Goal: Transaction & Acquisition: Download file/media

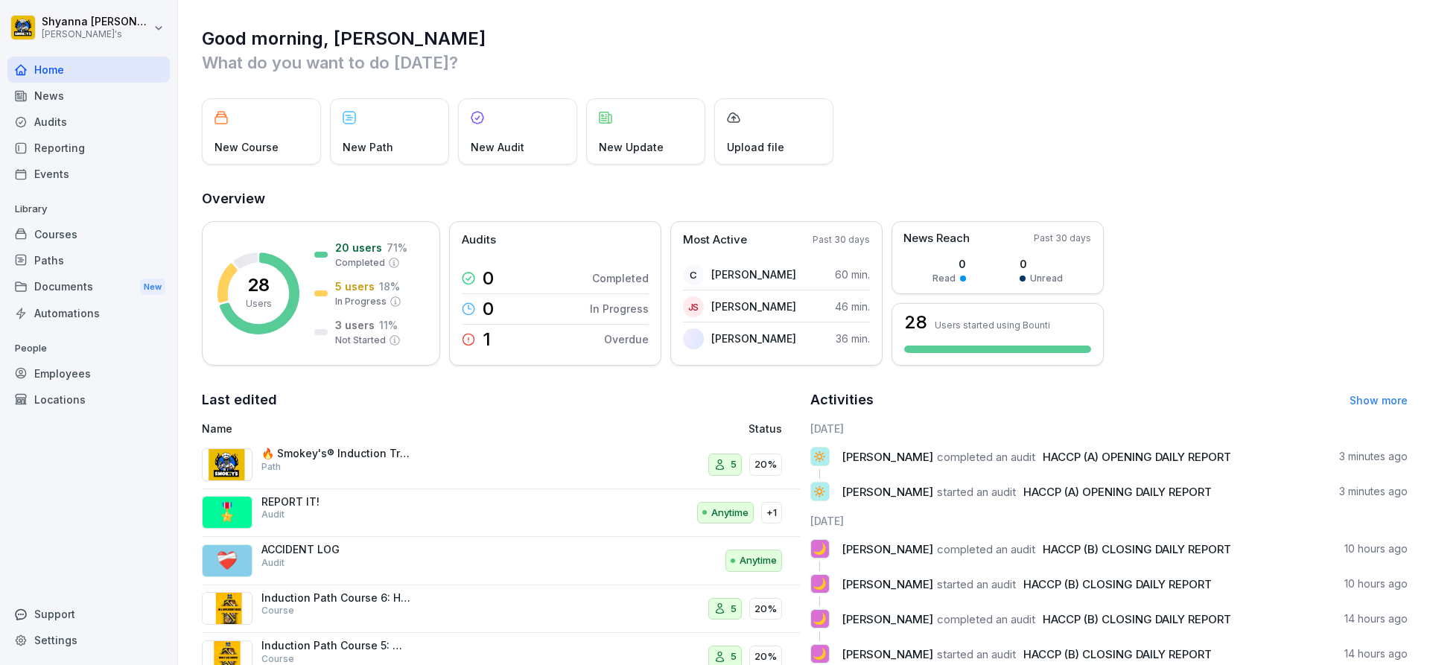
click at [85, 238] on div "Courses" at bounding box center [88, 234] width 162 height 26
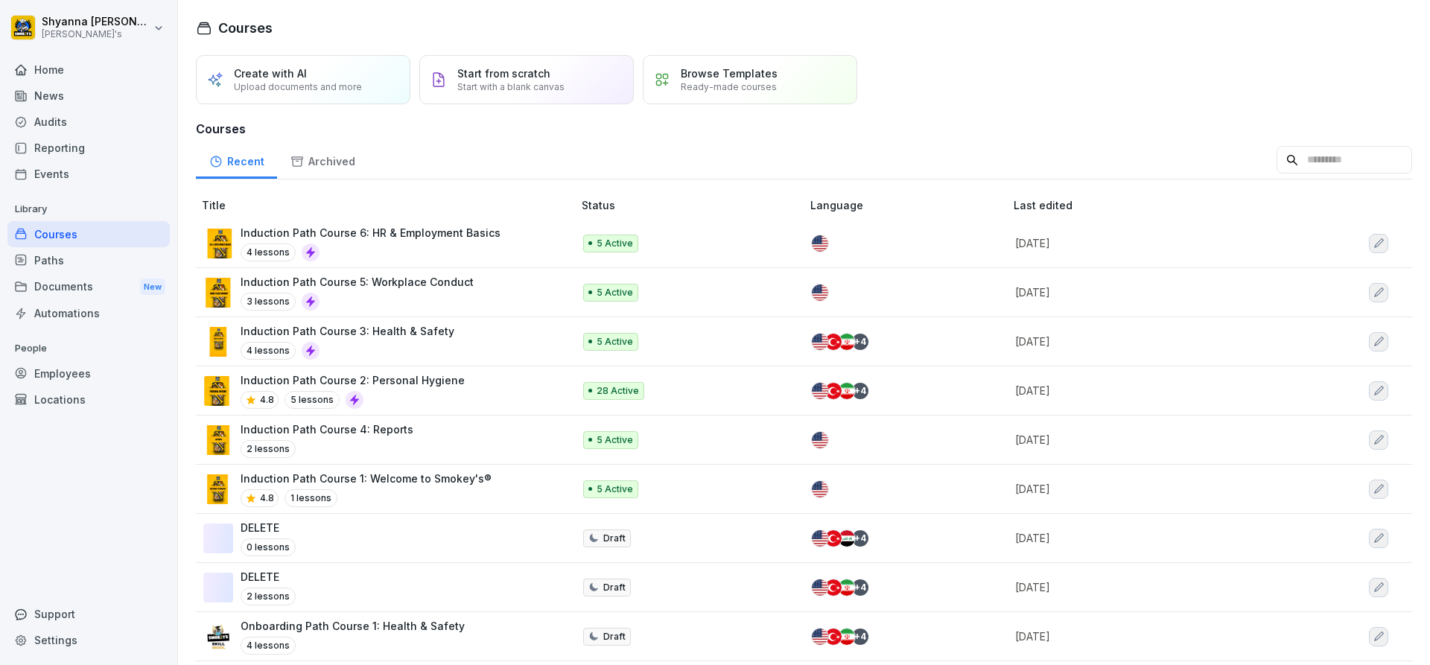
click at [69, 129] on div "Audits" at bounding box center [88, 122] width 162 height 26
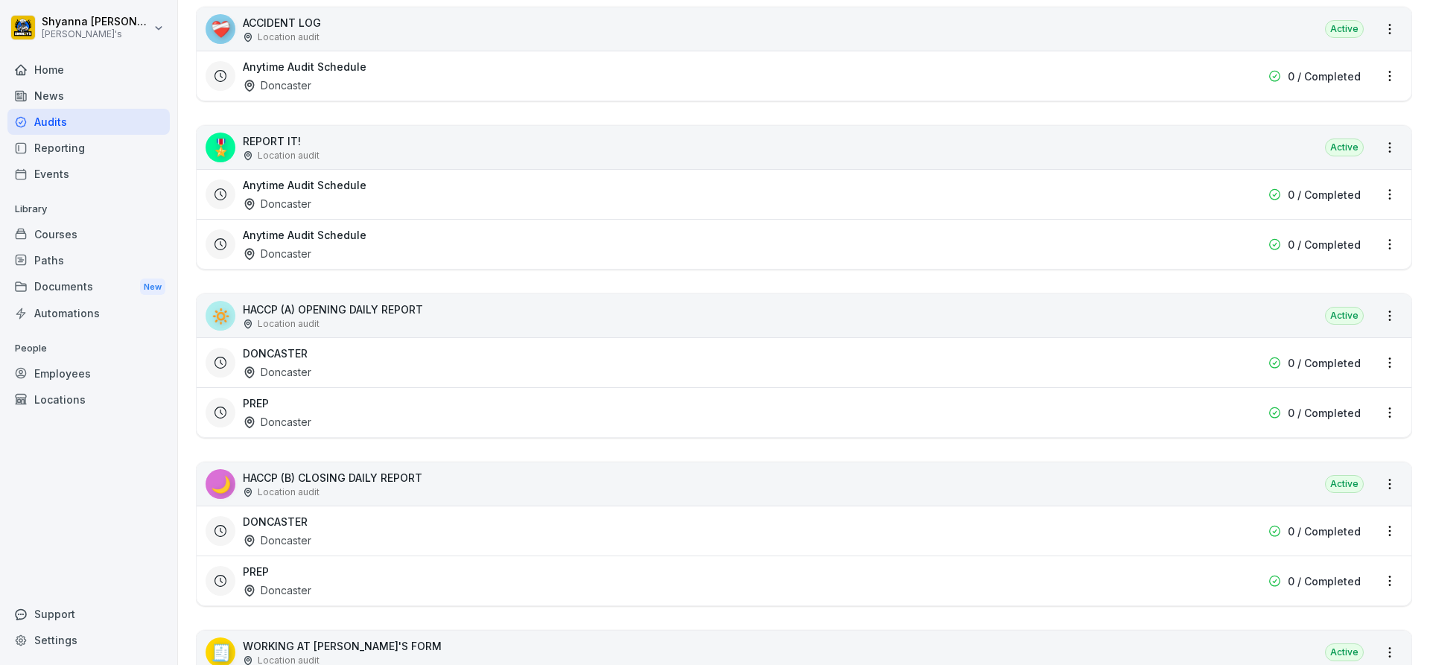
scroll to position [447, 0]
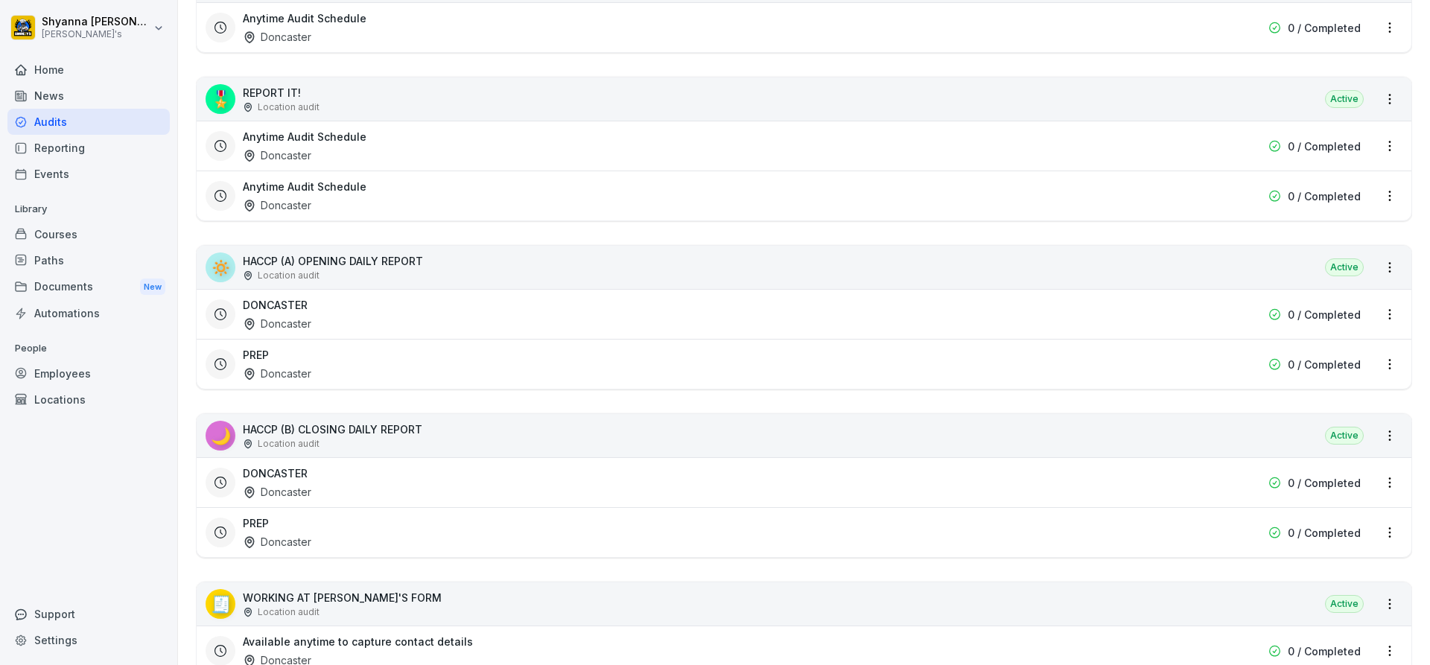
click at [452, 488] on div "DONCASTER Doncaster" at bounding box center [709, 483] width 932 height 34
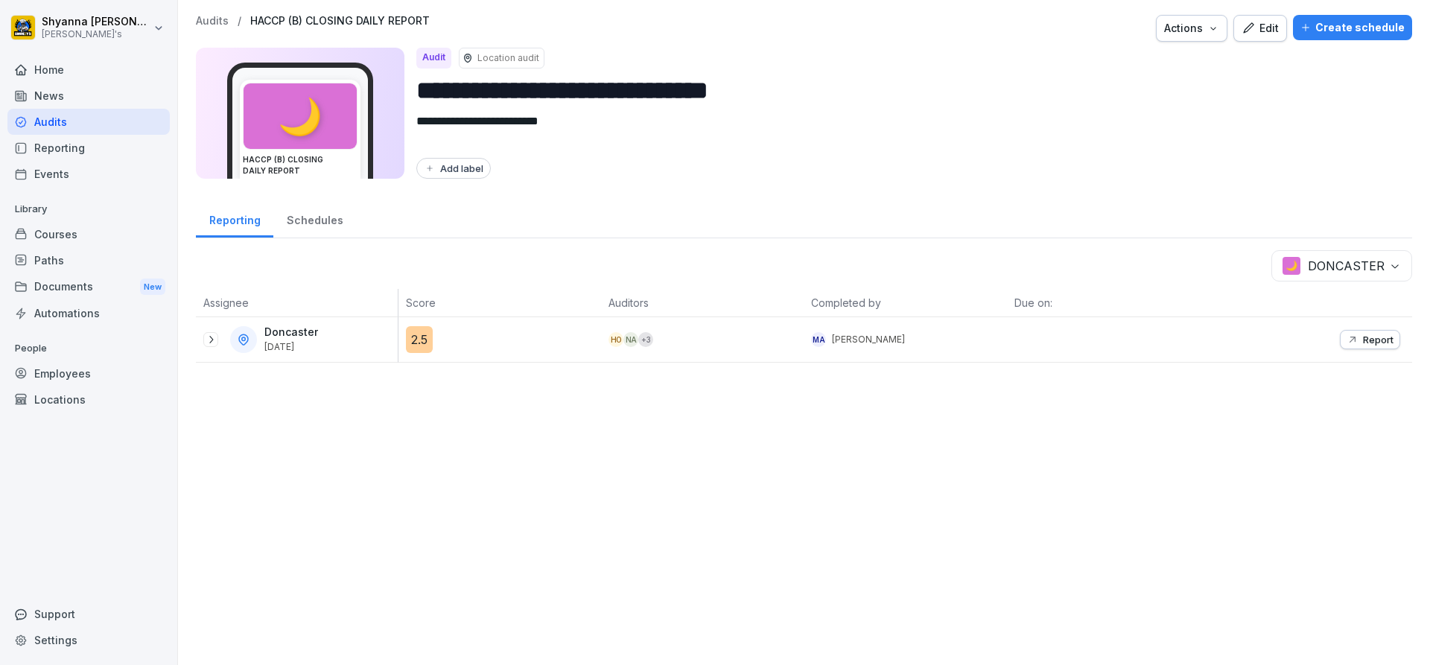
click at [209, 337] on icon at bounding box center [211, 340] width 12 height 12
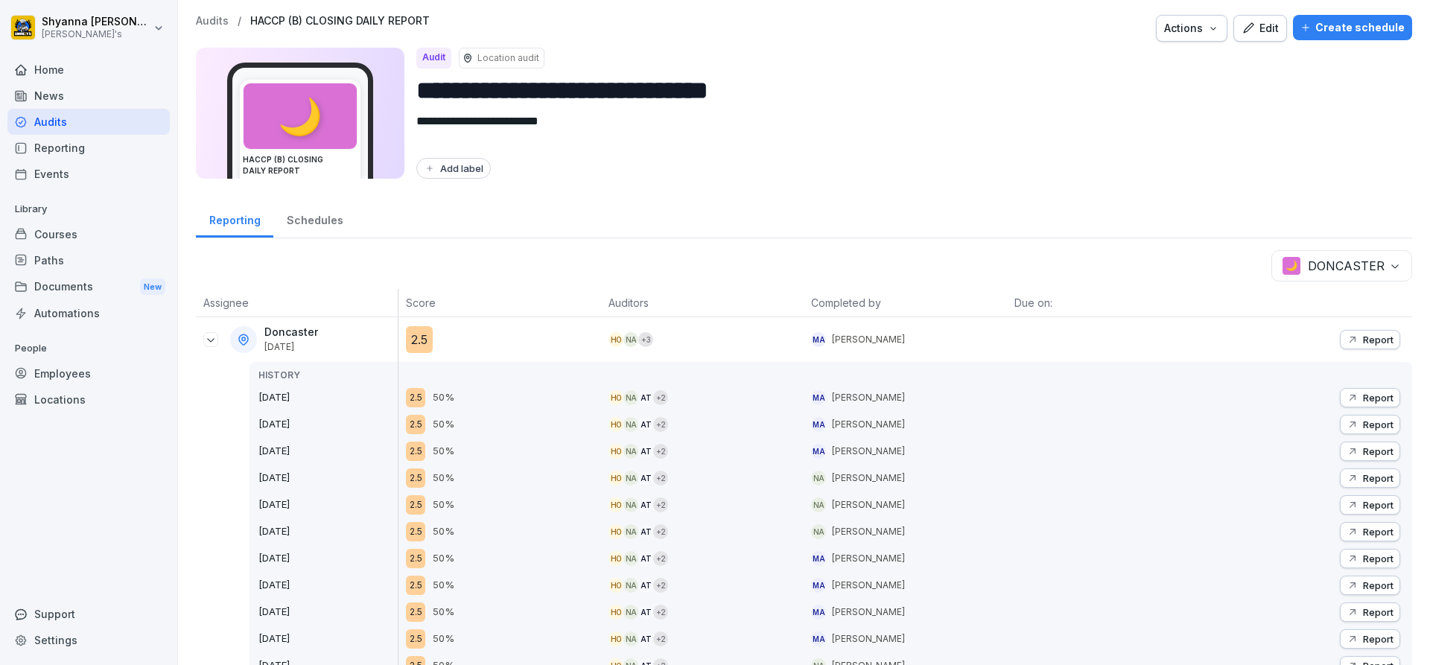
click at [1381, 340] on p "Report" at bounding box center [1378, 340] width 31 height 12
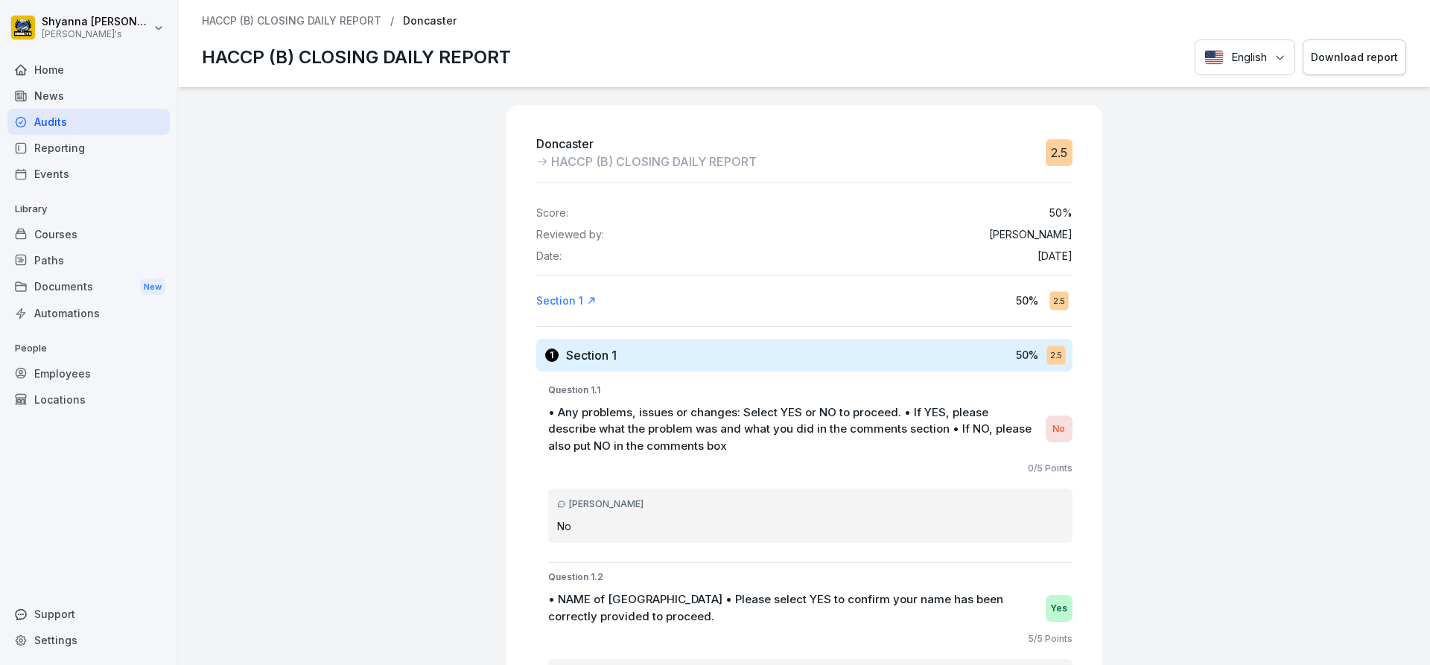
click at [1363, 62] on div "Download report" at bounding box center [1354, 57] width 87 height 16
click at [102, 133] on div "Audits" at bounding box center [88, 122] width 162 height 26
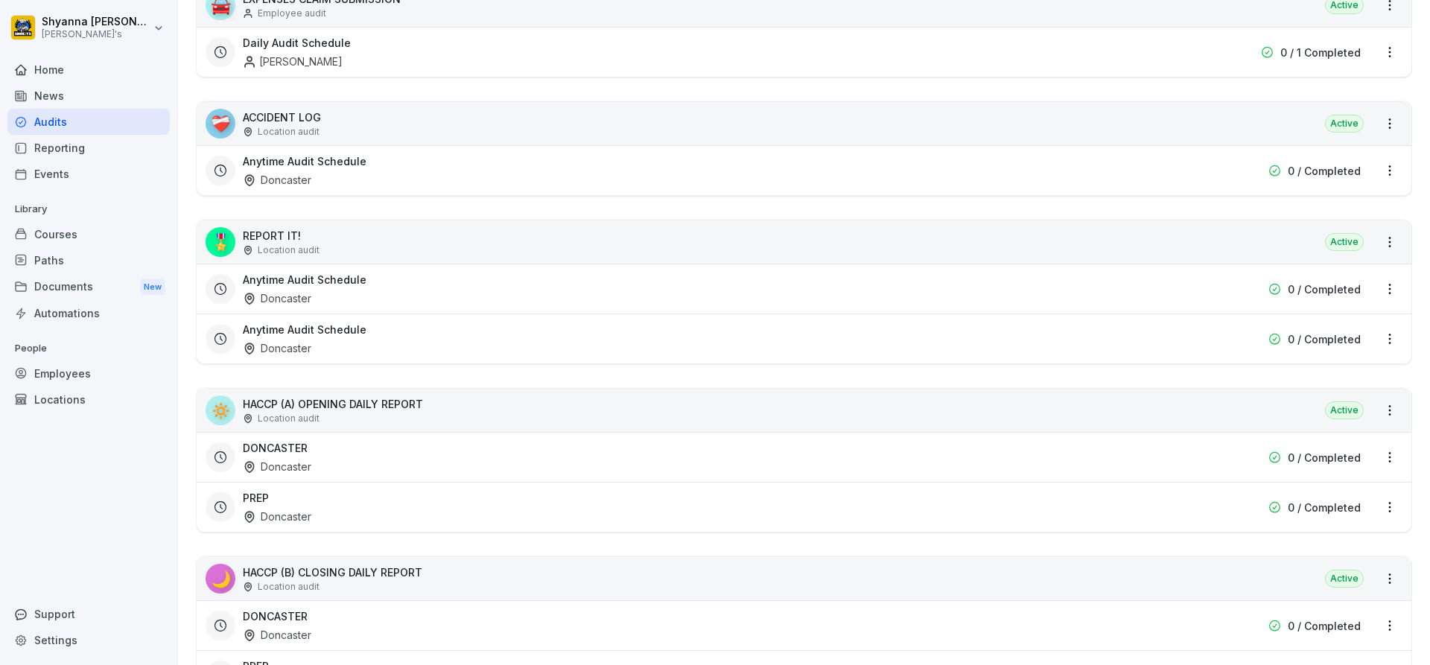
scroll to position [372, 0]
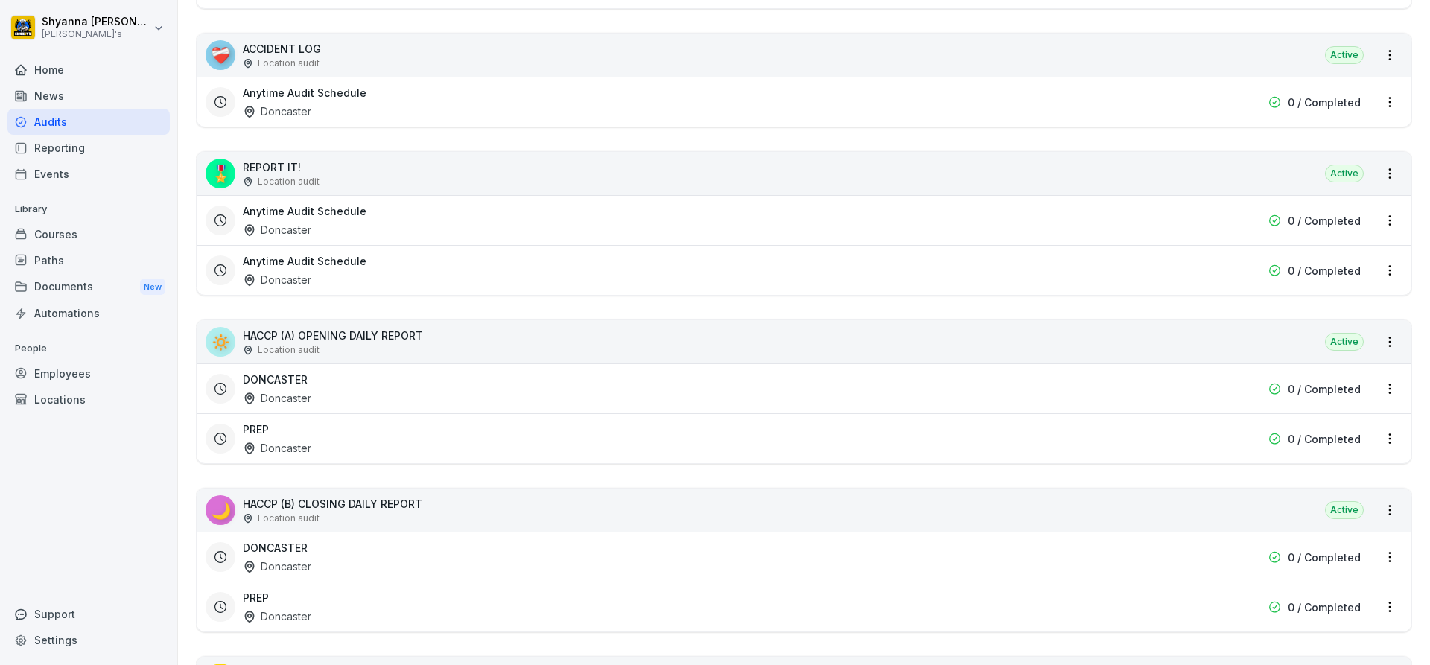
click at [300, 389] on div "DONCASTER Doncaster" at bounding box center [709, 389] width 932 height 34
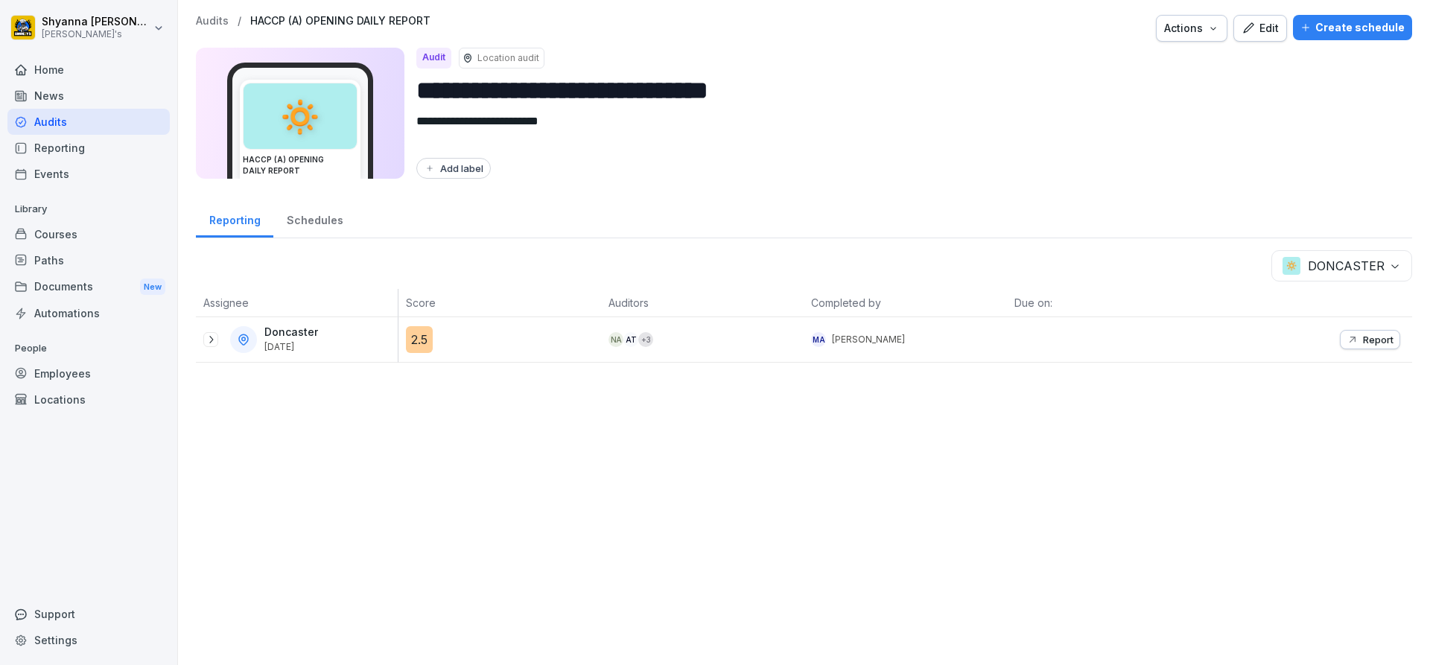
click at [209, 337] on icon at bounding box center [211, 340] width 12 height 12
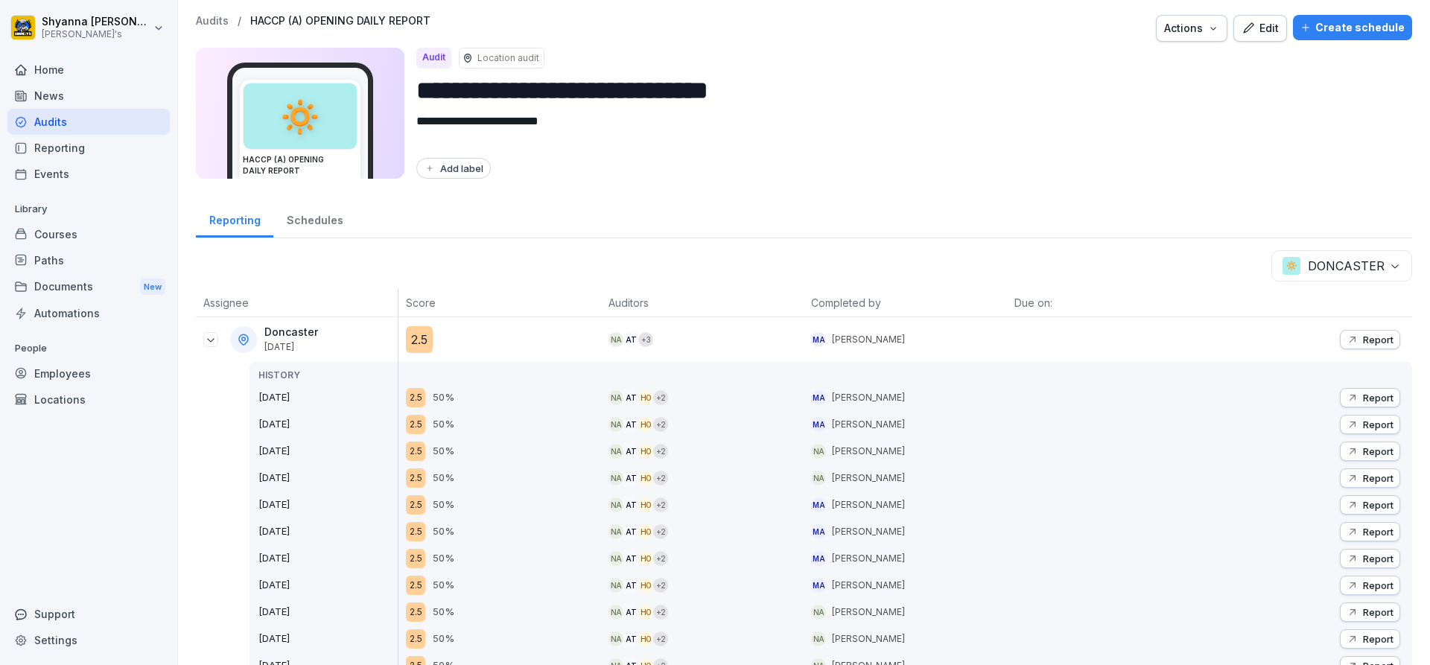
click at [1391, 261] on body "**********" at bounding box center [715, 332] width 1430 height 665
click at [1363, 334] on p "Report" at bounding box center [1378, 340] width 31 height 12
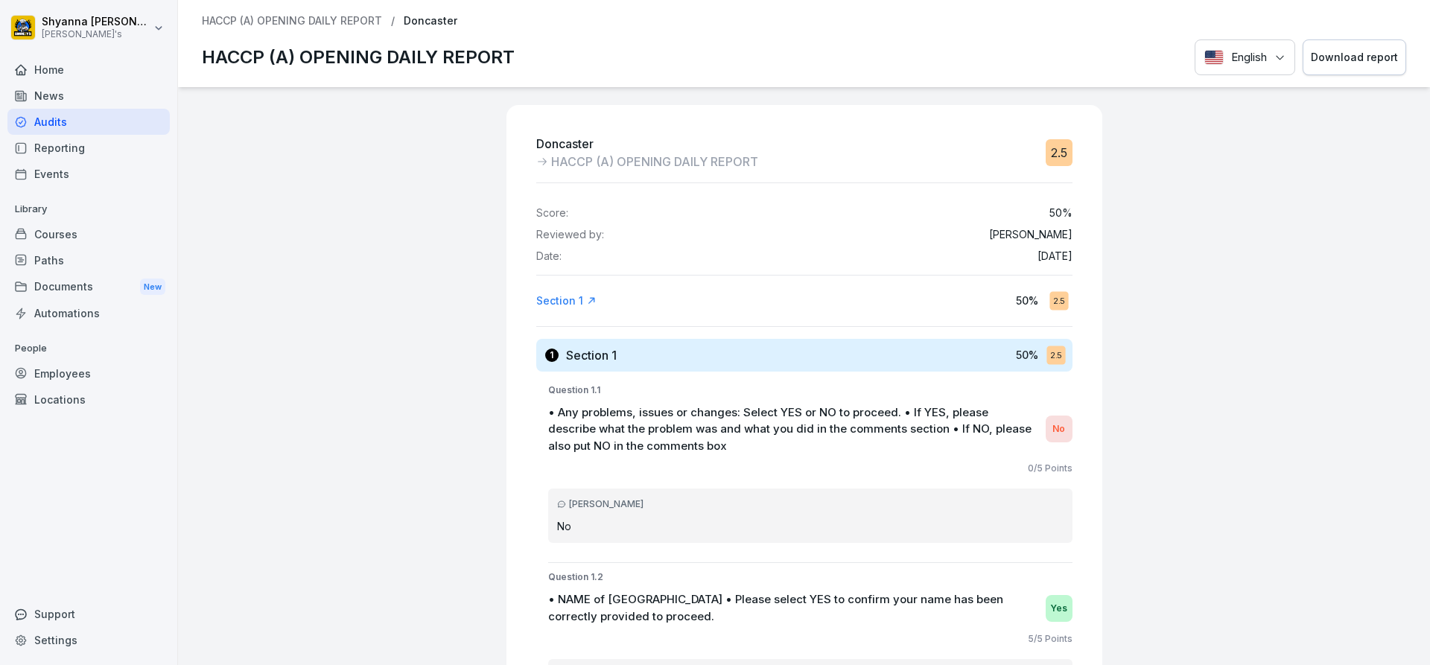
click at [1328, 41] on button "Download report" at bounding box center [1355, 57] width 104 height 37
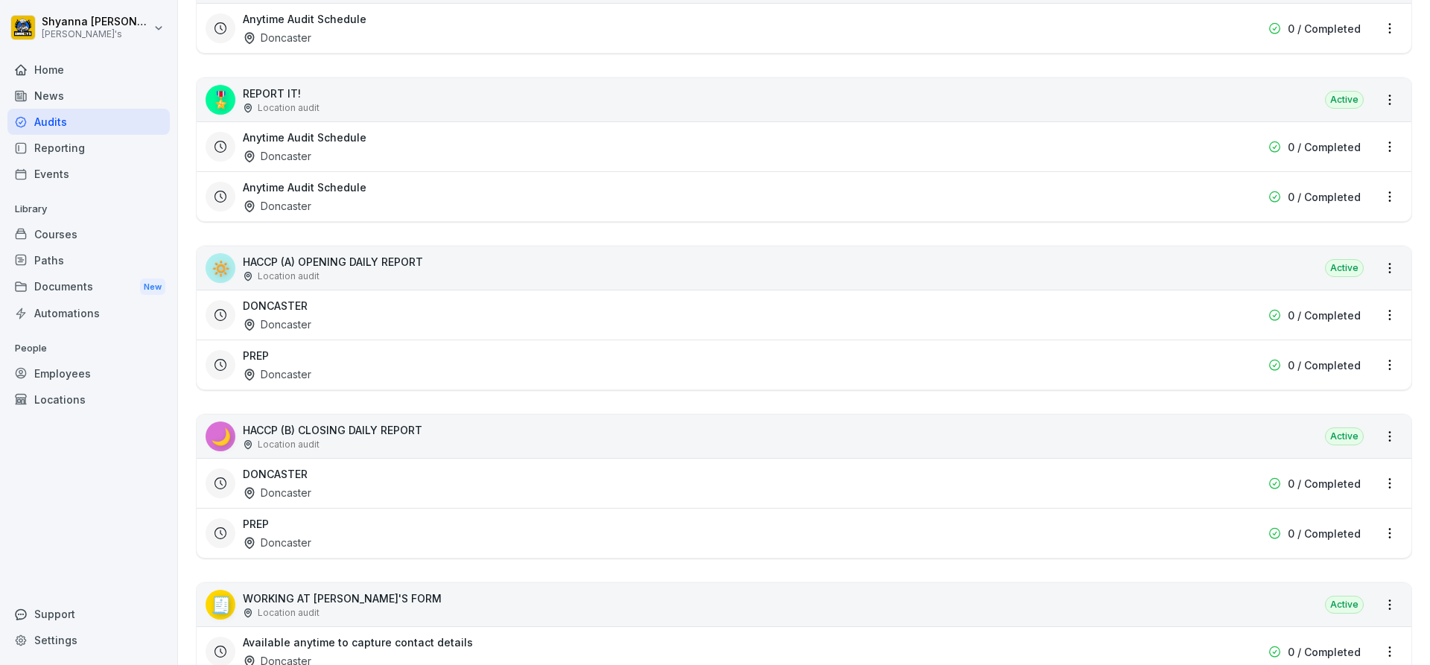
scroll to position [505, 0]
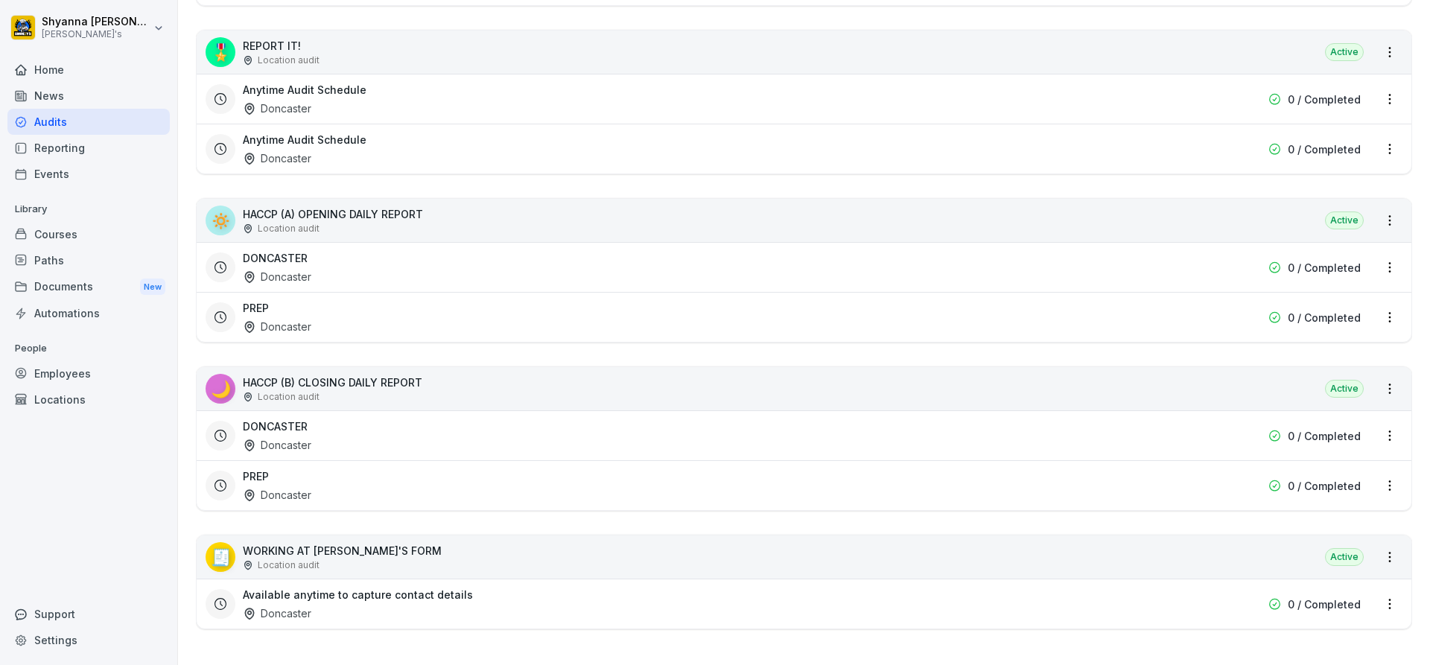
click at [355, 495] on div "PREP Doncaster 0 / Completed" at bounding box center [804, 485] width 1215 height 50
click at [305, 492] on div "PREP Doncaster 0 / Completed" at bounding box center [804, 485] width 1215 height 50
click at [372, 488] on div "PREP Doncaster" at bounding box center [709, 486] width 932 height 34
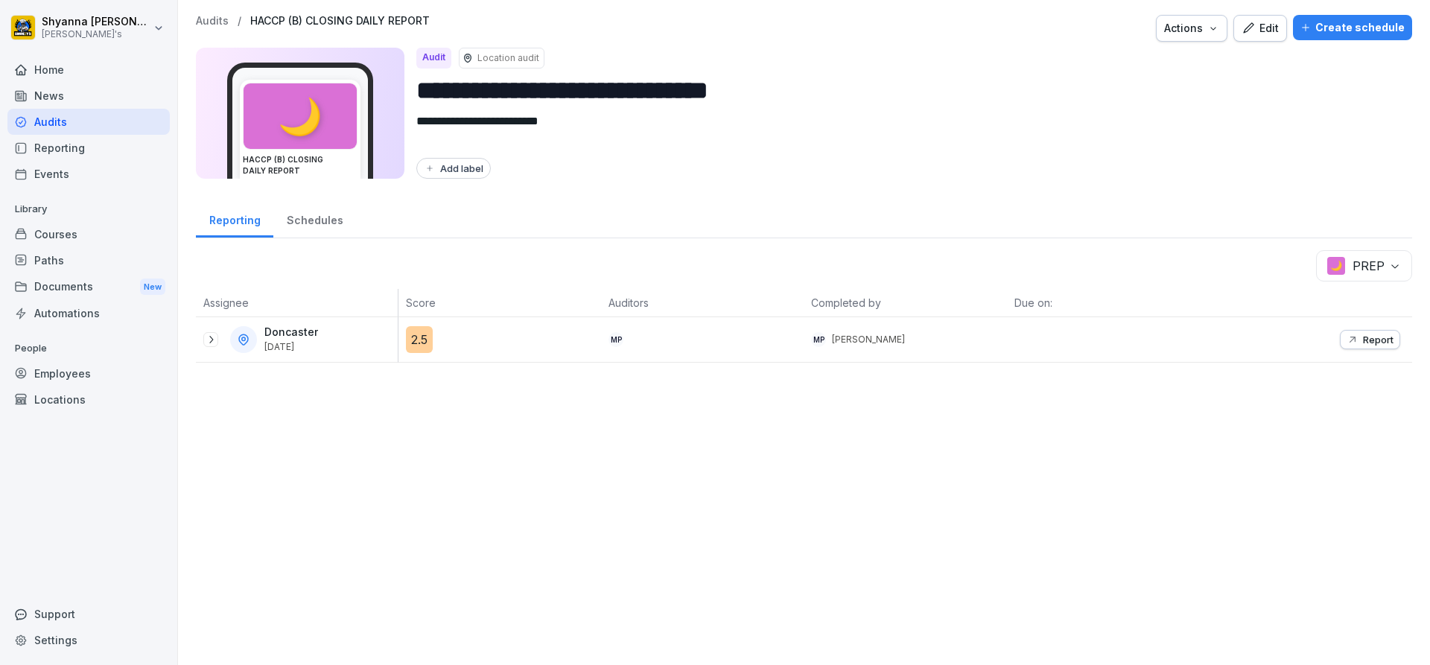
click at [216, 338] on icon at bounding box center [211, 340] width 12 height 12
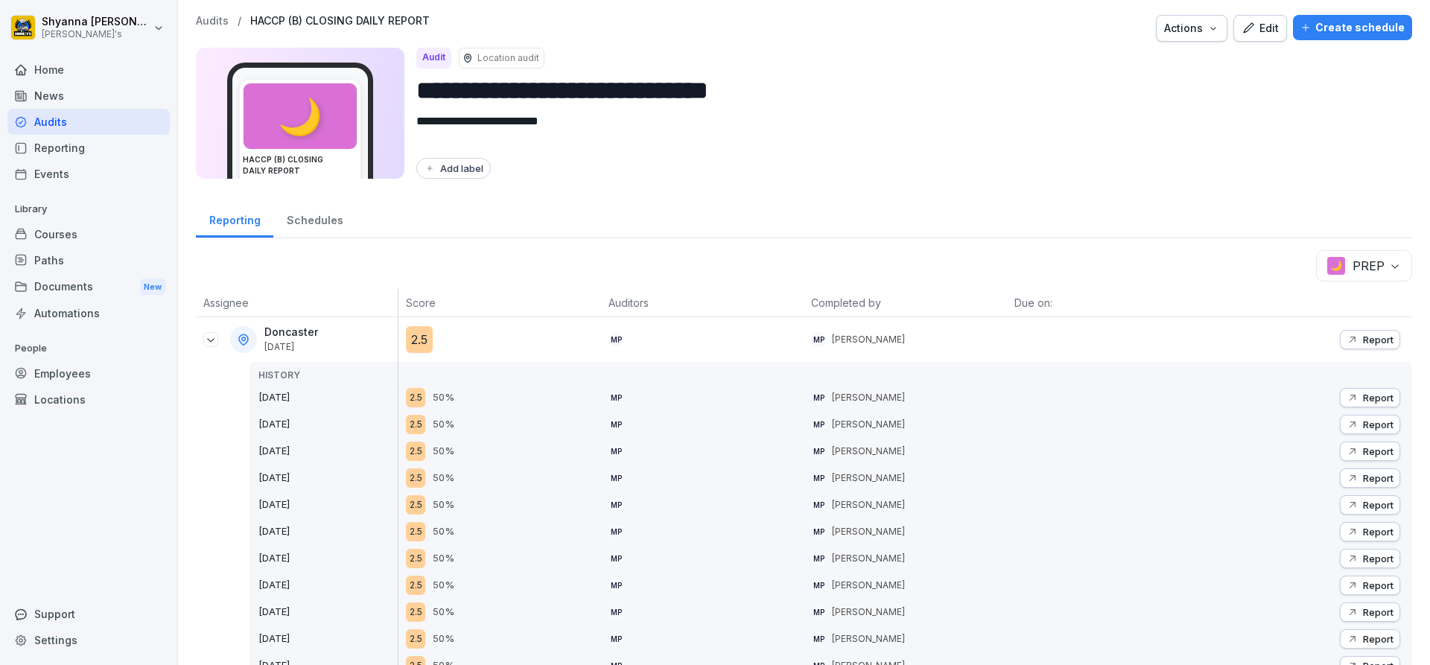
click at [1370, 334] on p "Report" at bounding box center [1378, 340] width 31 height 12
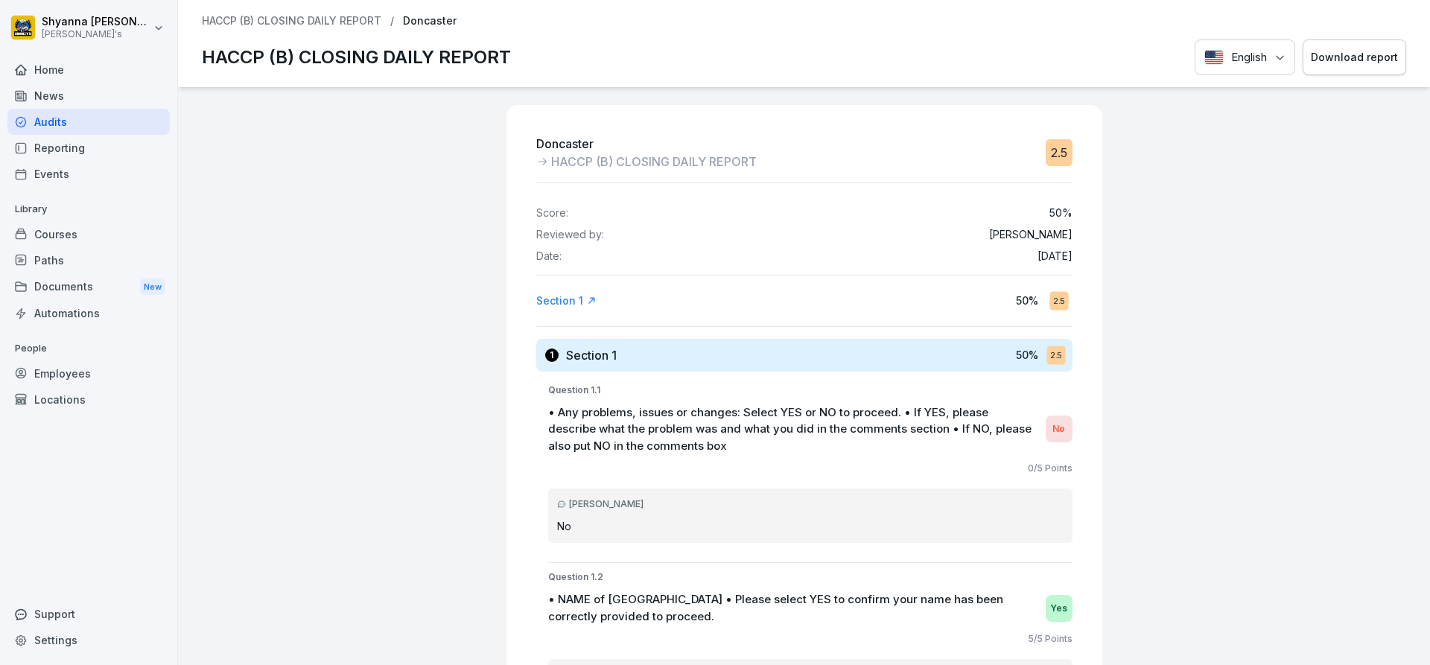
click at [1327, 46] on button "Download report" at bounding box center [1355, 57] width 104 height 37
